Goal: Task Accomplishment & Management: Manage account settings

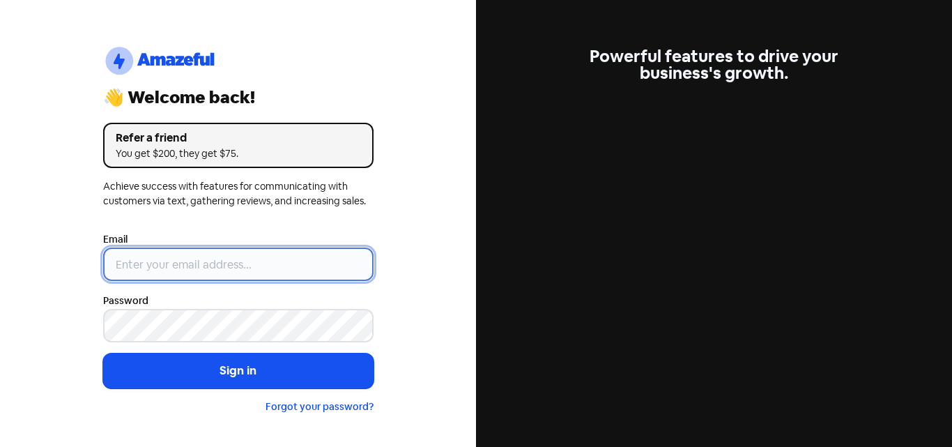
click at [226, 267] on input "email" at bounding box center [238, 263] width 270 height 33
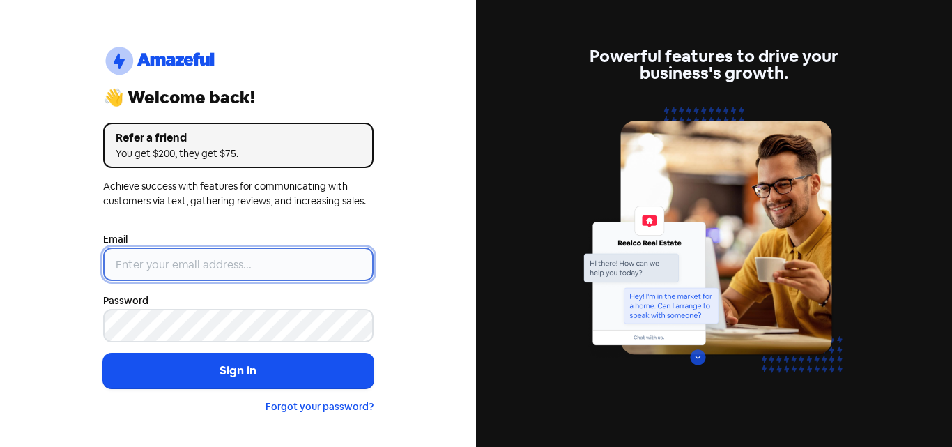
type input "info@cosmeticsnow.com"
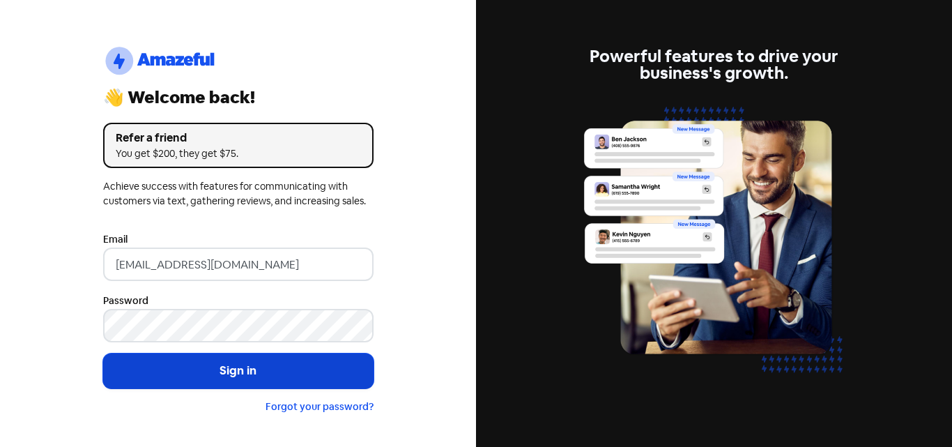
click at [268, 364] on button "Sign in" at bounding box center [238, 370] width 270 height 35
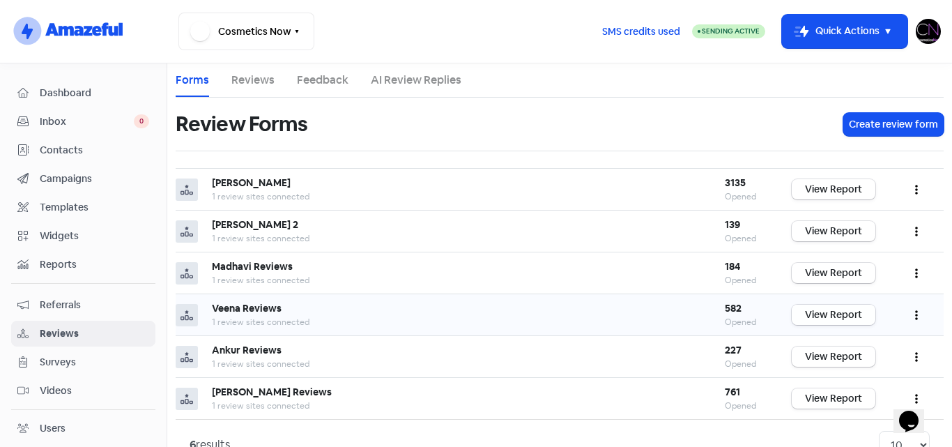
click at [823, 309] on link "View Report" at bounding box center [834, 315] width 84 height 20
click at [929, 35] on img at bounding box center [928, 31] width 25 height 25
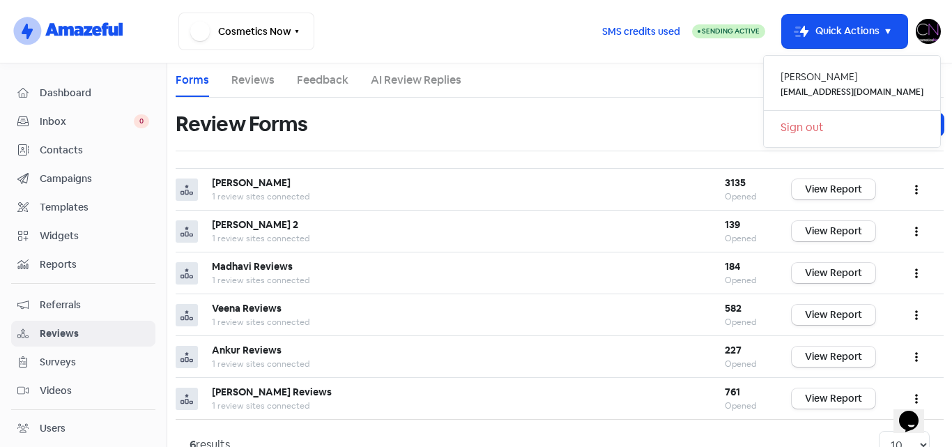
click at [842, 130] on link "Sign out" at bounding box center [852, 127] width 176 height 22
